Goal: Contribute content: Add original content to the website for others to see

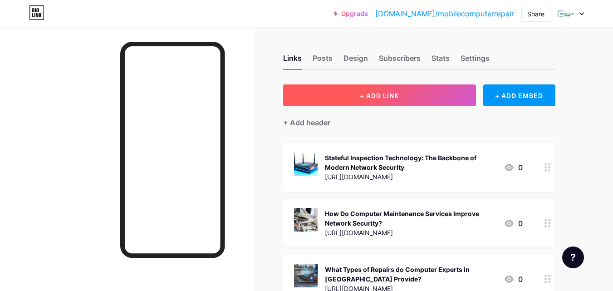
click at [357, 100] on button "+ ADD LINK" at bounding box center [379, 95] width 193 height 22
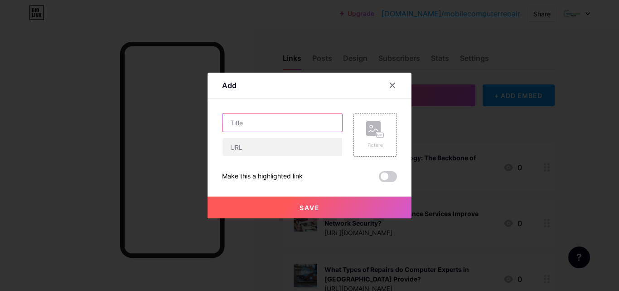
click at [278, 118] on input "text" at bounding box center [283, 122] width 120 height 18
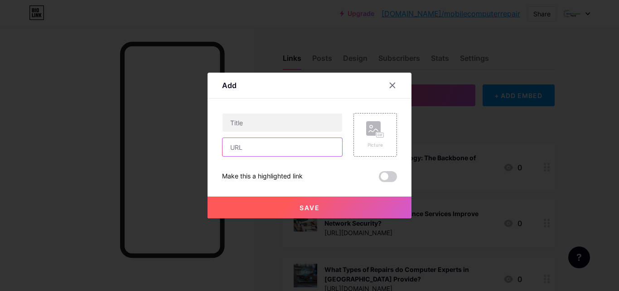
click at [234, 147] on input "text" at bounding box center [283, 147] width 120 height 18
paste input "[URL][DOMAIN_NAME]"
type input "[URL][DOMAIN_NAME]"
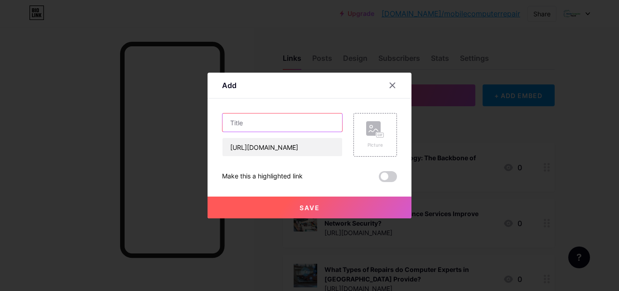
click at [232, 115] on input "text" at bounding box center [283, 122] width 120 height 18
paste input "Wi-Fi Troubles? A Student’s Guide to Setting Up a Reliable Network for Better S…"
type input "Wi-Fi Troubles? A Student’s Guide to Setting Up a Reliable Network for Better S…"
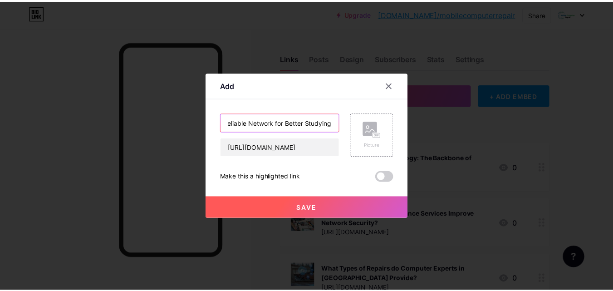
scroll to position [0, 0]
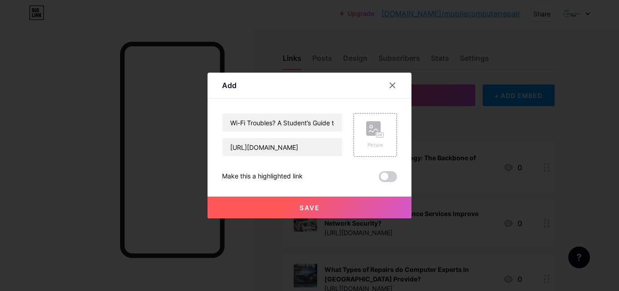
click at [298, 212] on button "Save" at bounding box center [310, 207] width 204 height 22
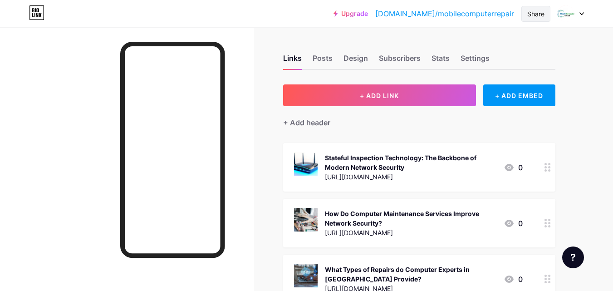
click at [542, 19] on div "Share" at bounding box center [535, 14] width 29 height 16
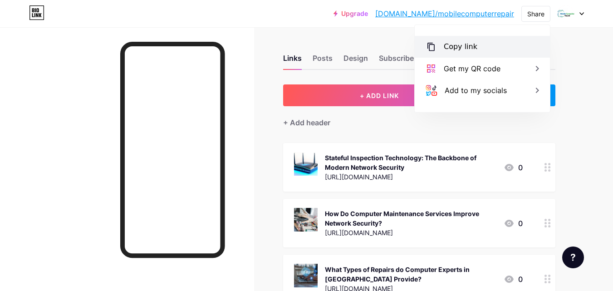
click at [452, 45] on div "Copy link" at bounding box center [460, 46] width 34 height 11
